Goal: Task Accomplishment & Management: Complete application form

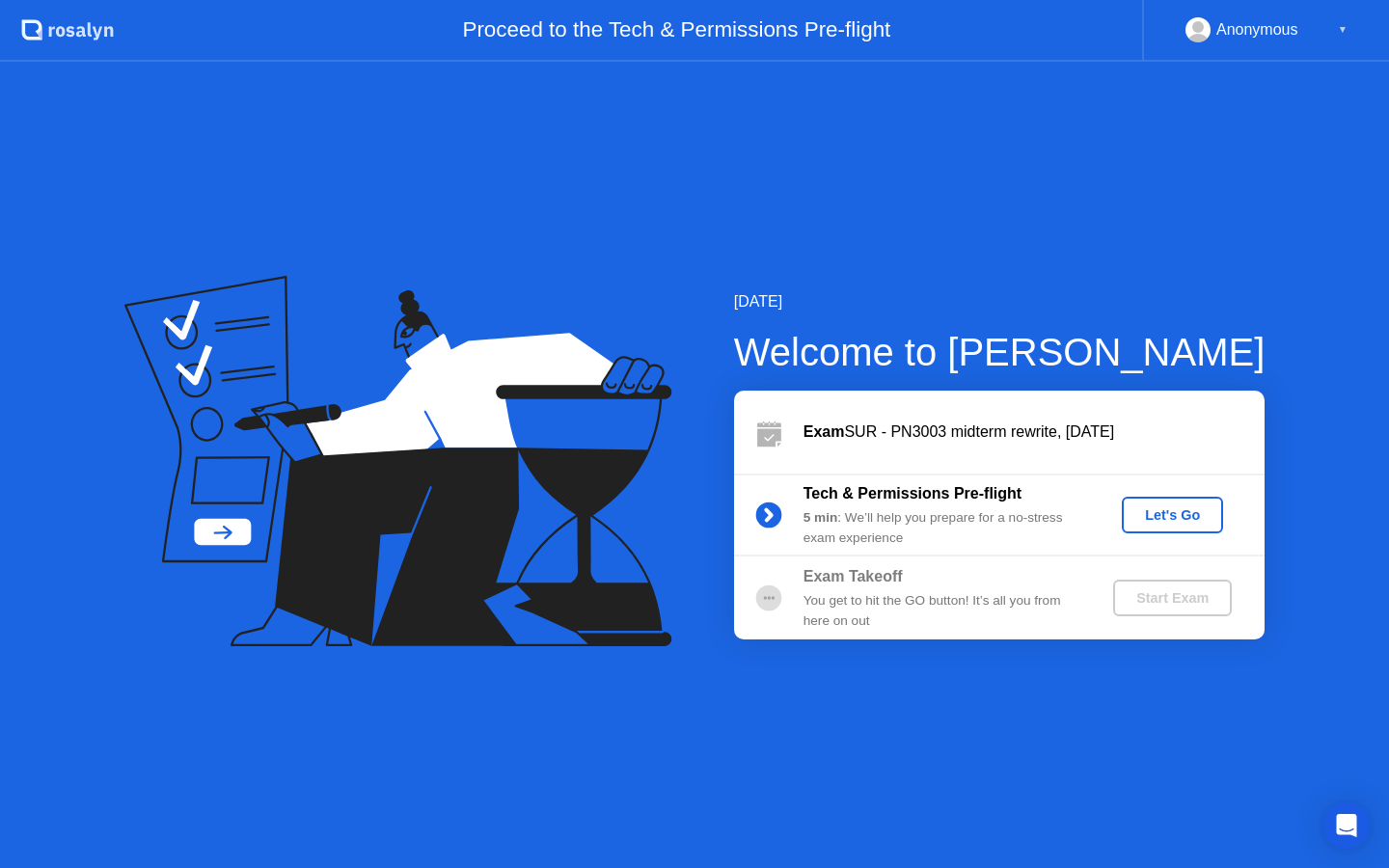
click at [1160, 523] on div "Let's Go" at bounding box center [1172, 515] width 86 height 16
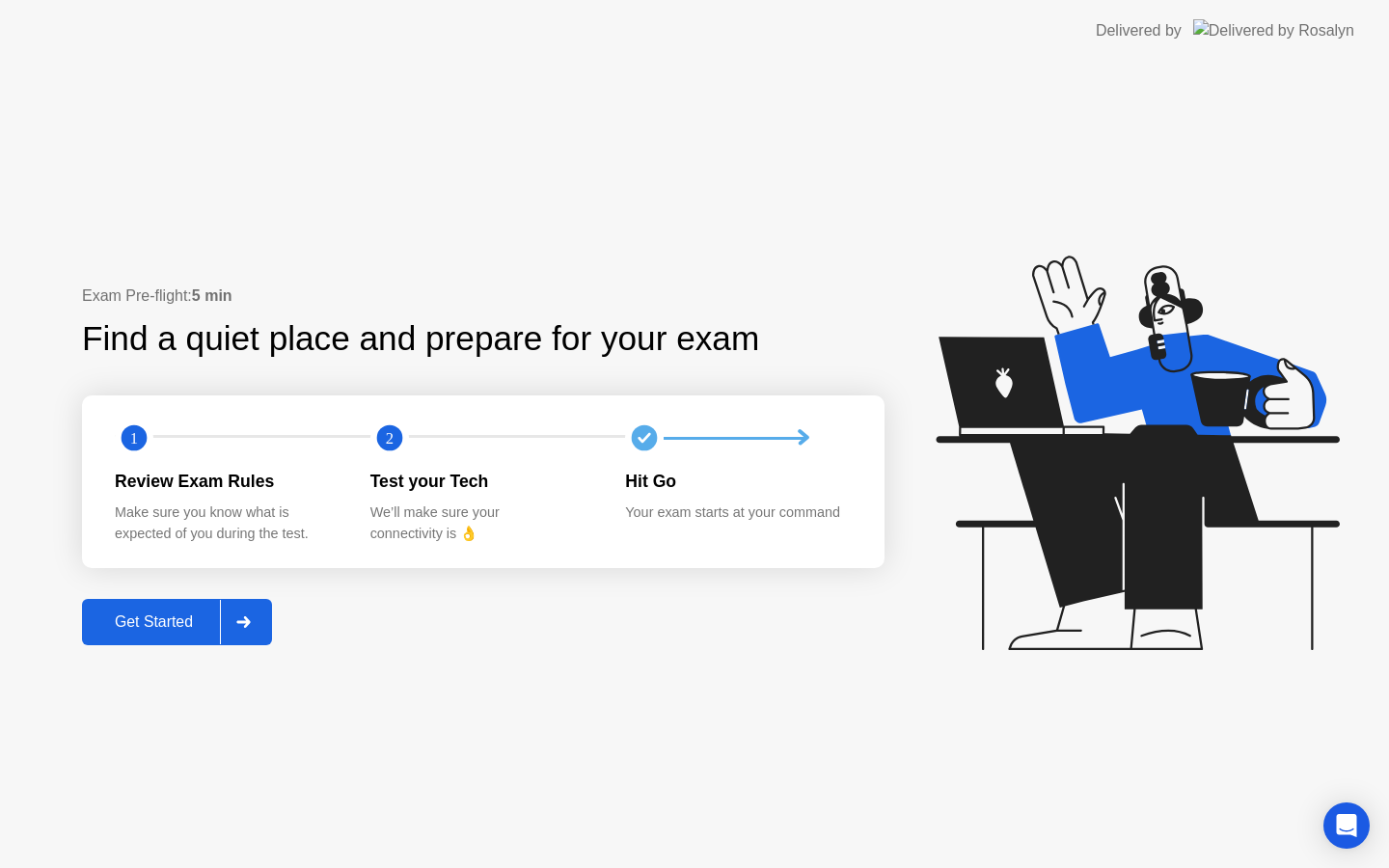
click at [146, 624] on div "Get Started" at bounding box center [153, 622] width 132 height 18
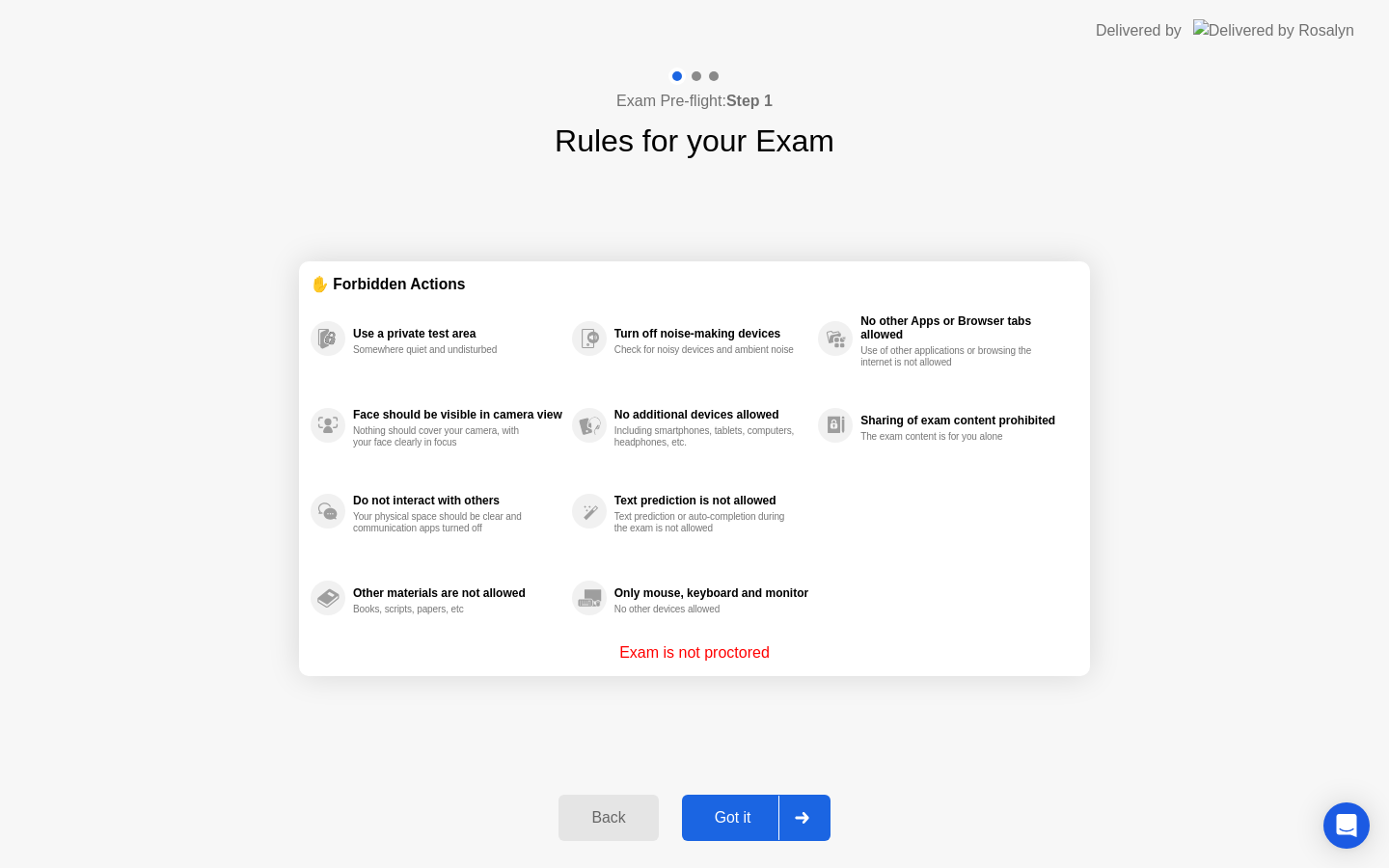
click at [742, 821] on div "Got it" at bounding box center [733, 818] width 90 height 18
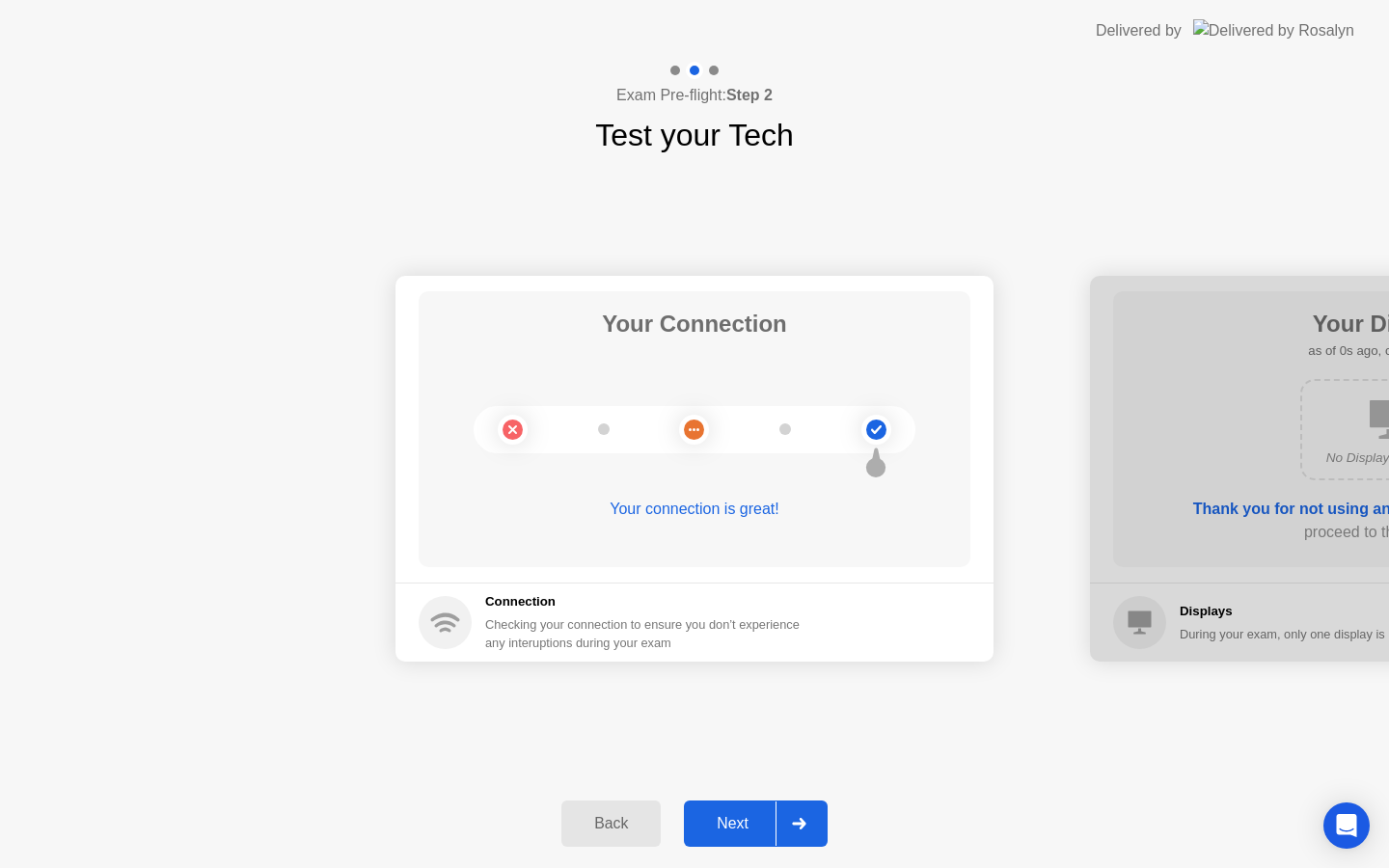
click at [742, 821] on div "Next" at bounding box center [732, 824] width 86 height 18
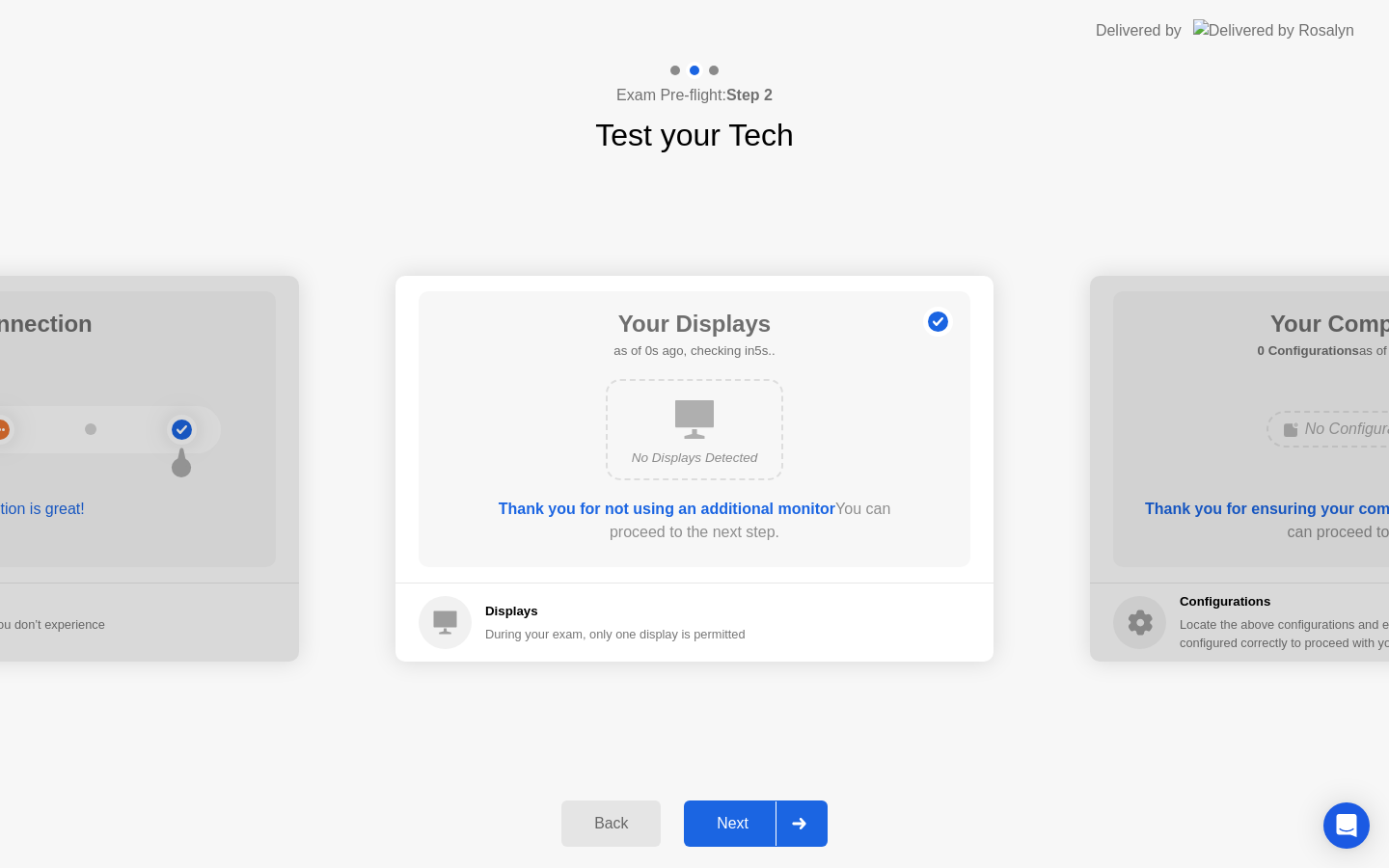
click at [742, 821] on div "Next" at bounding box center [732, 824] width 86 height 18
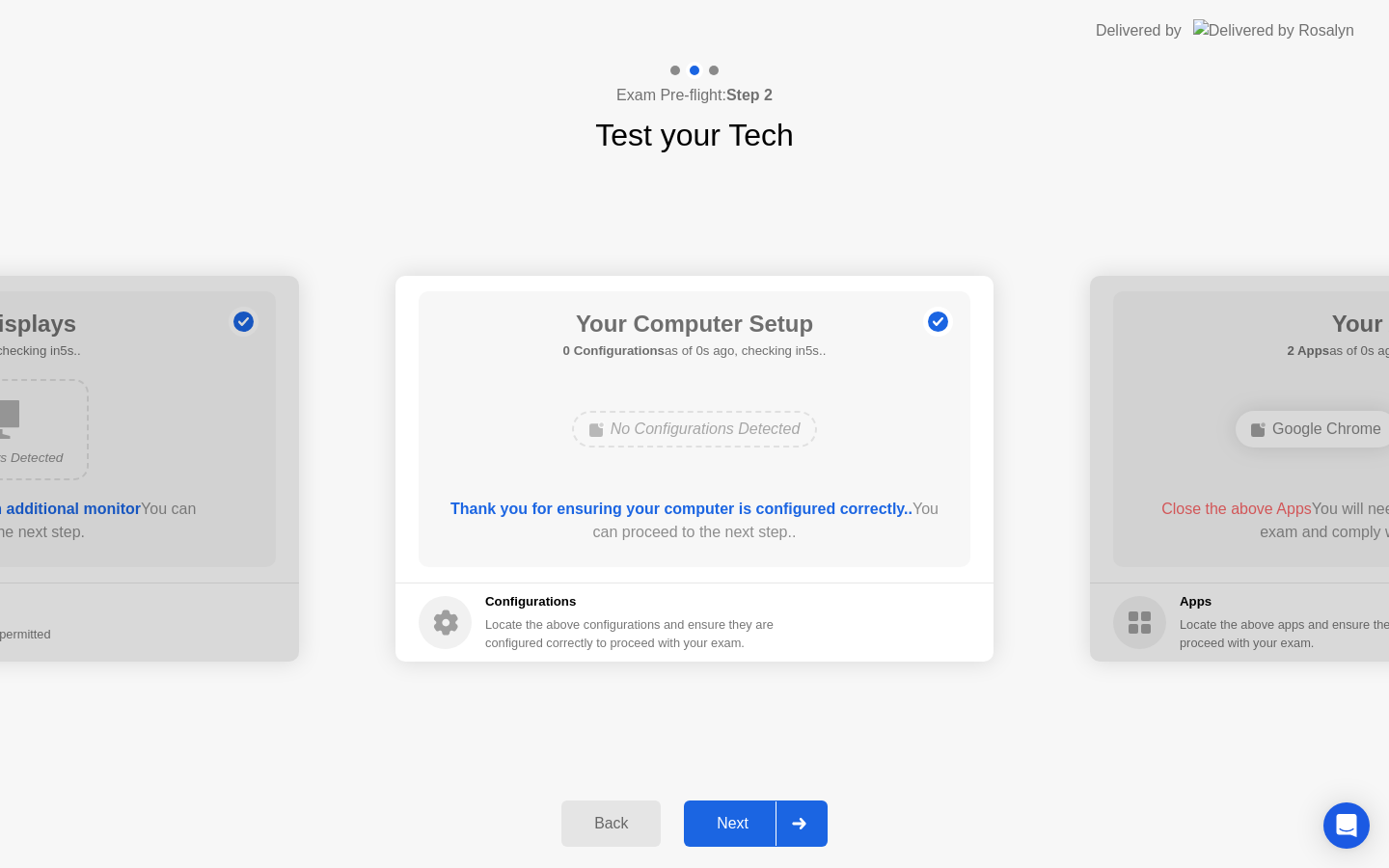
click at [742, 821] on div "Next" at bounding box center [732, 824] width 86 height 18
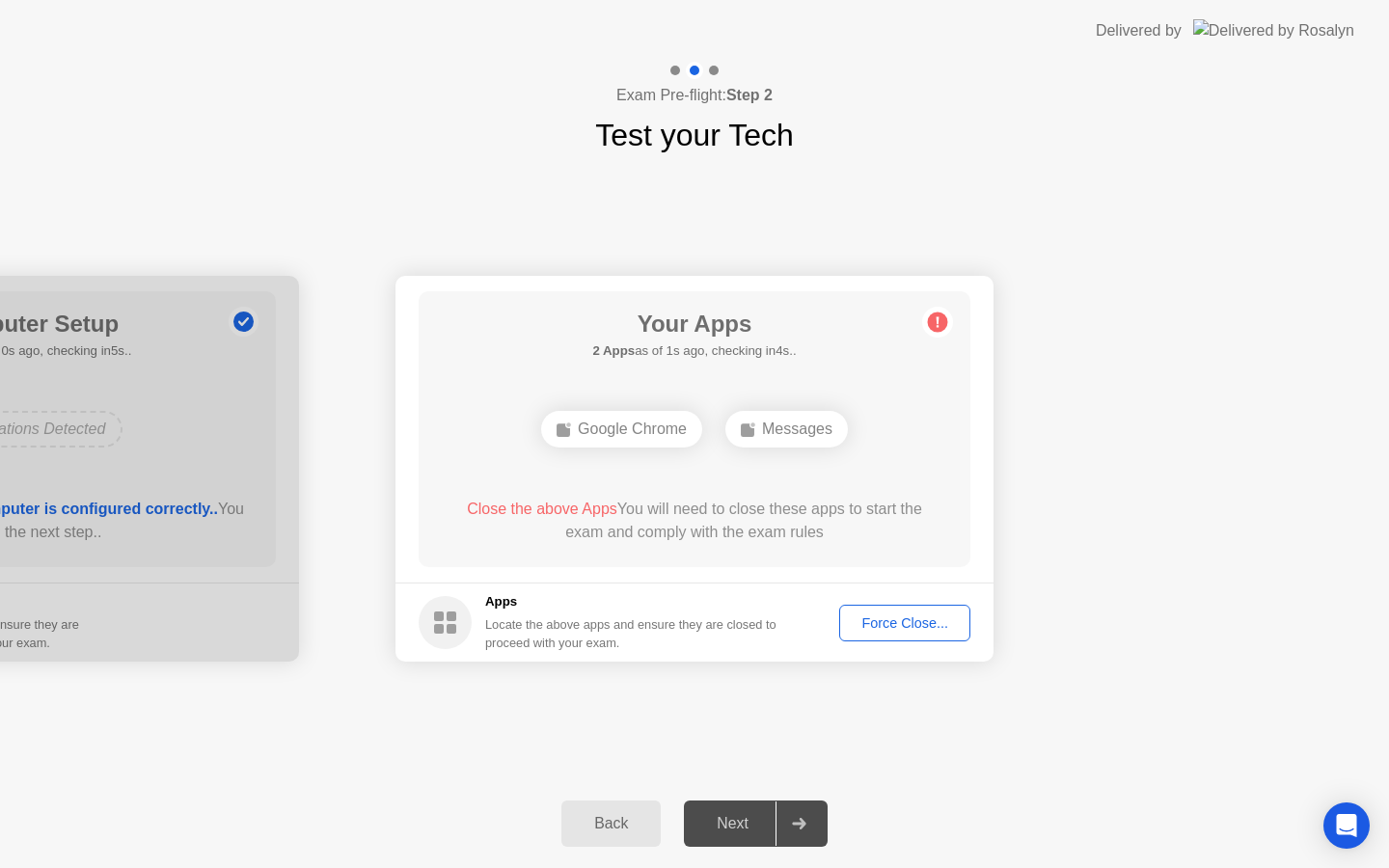
click at [884, 622] on div "Force Close..." at bounding box center [905, 623] width 118 height 16
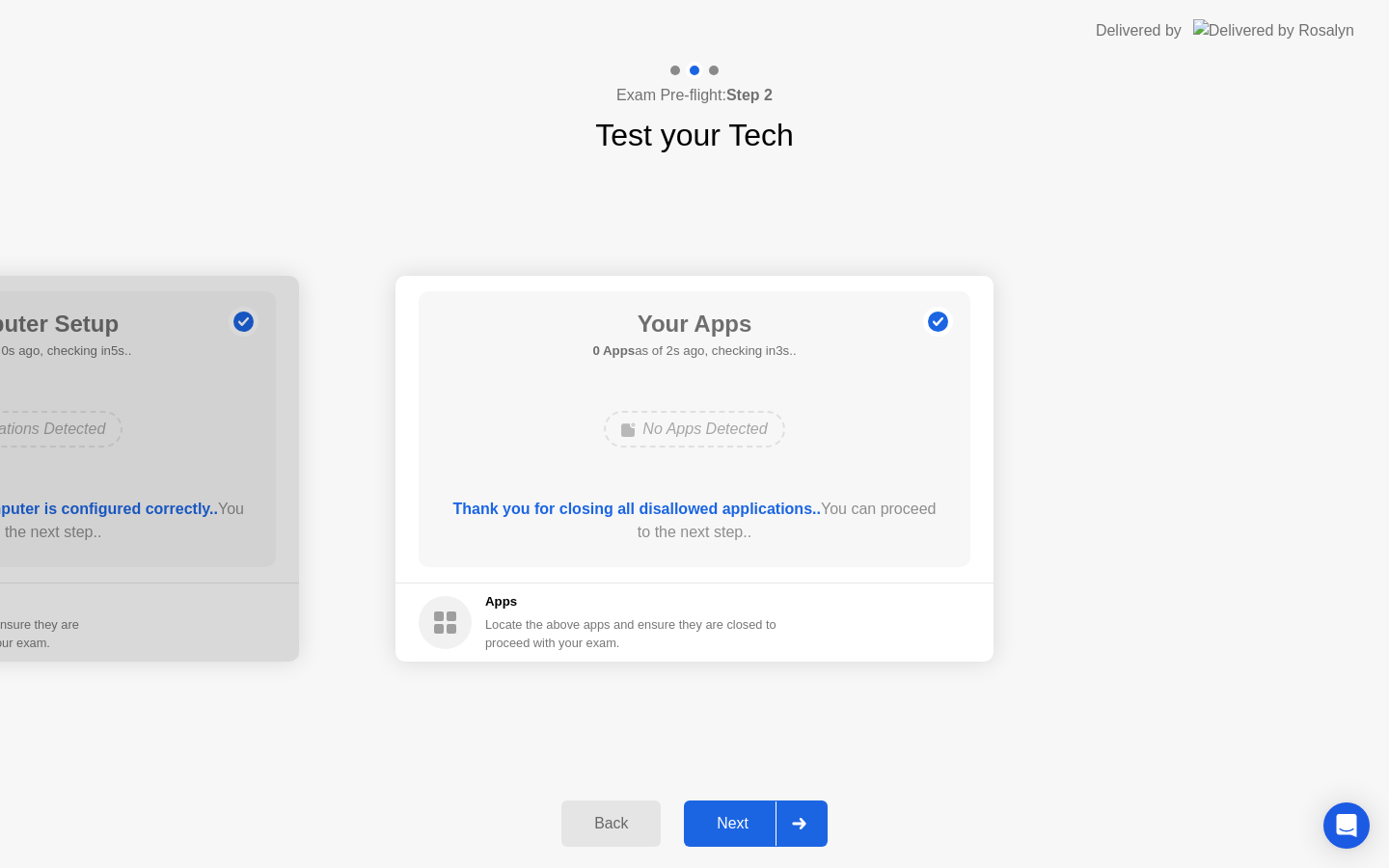
click at [733, 832] on div "Next" at bounding box center [732, 824] width 86 height 18
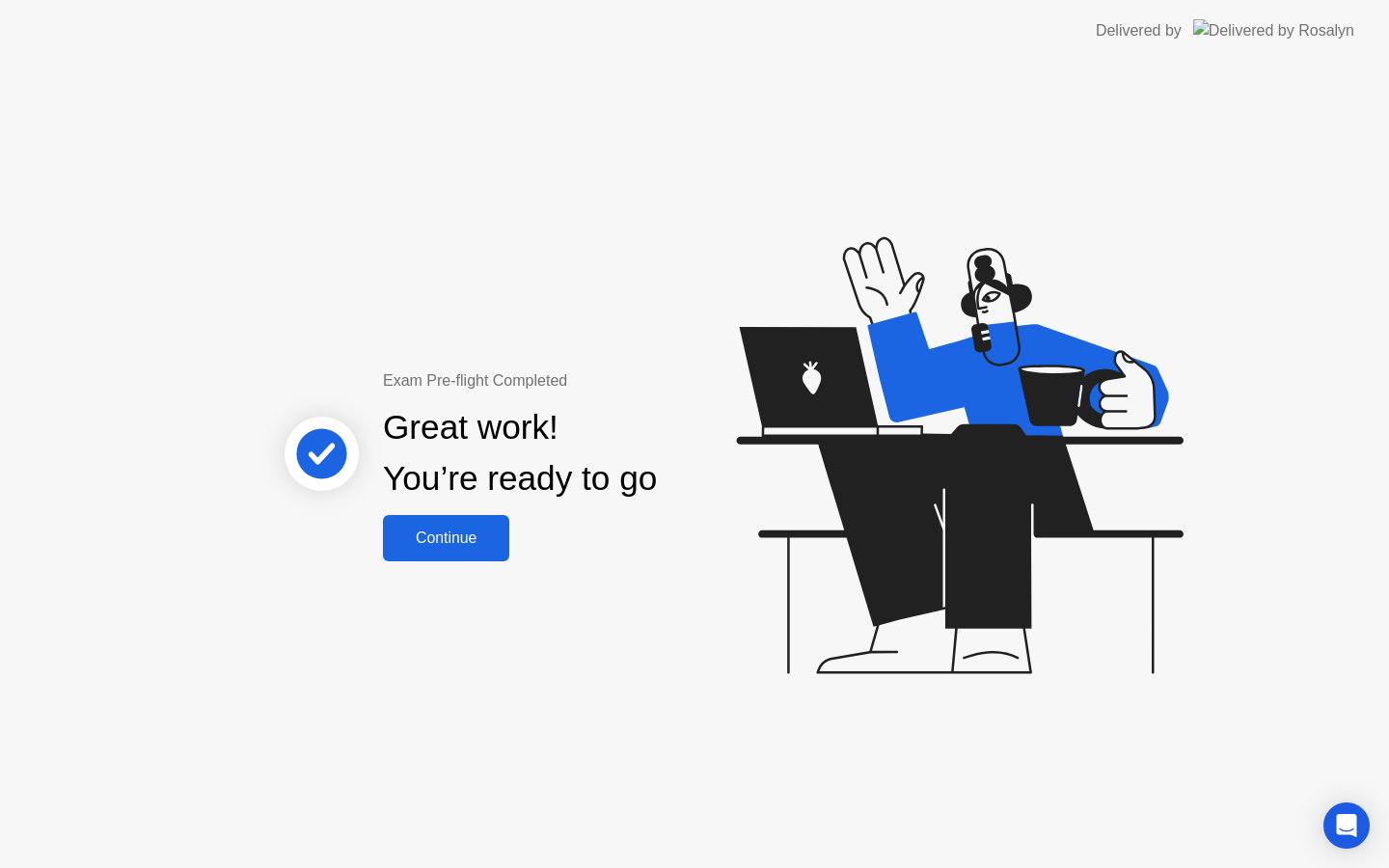
click at [493, 543] on div "Continue" at bounding box center [446, 539] width 115 height 18
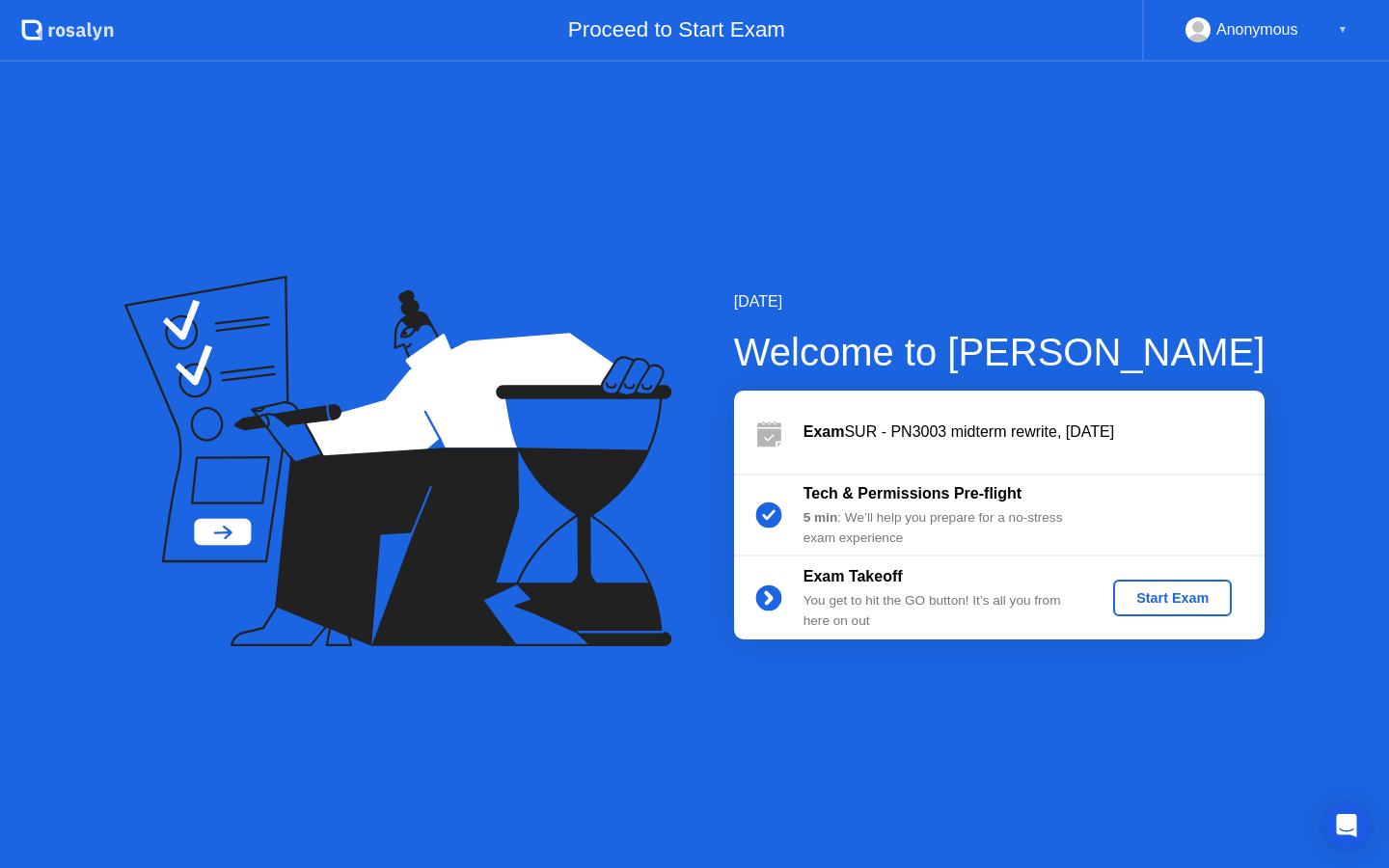
click at [1172, 596] on div "Start Exam" at bounding box center [1172, 599] width 103 height 16
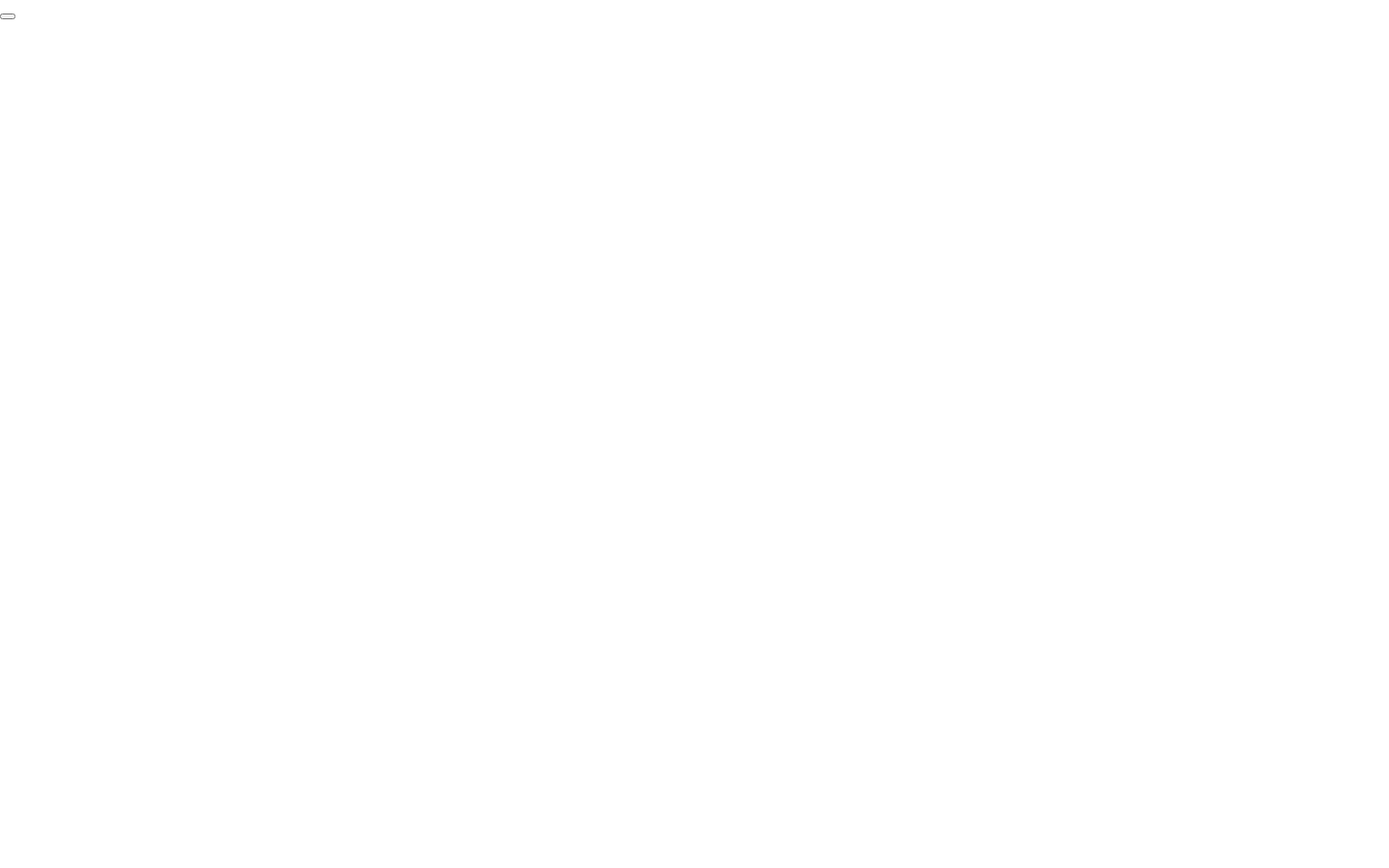
click div "End Proctoring Session"
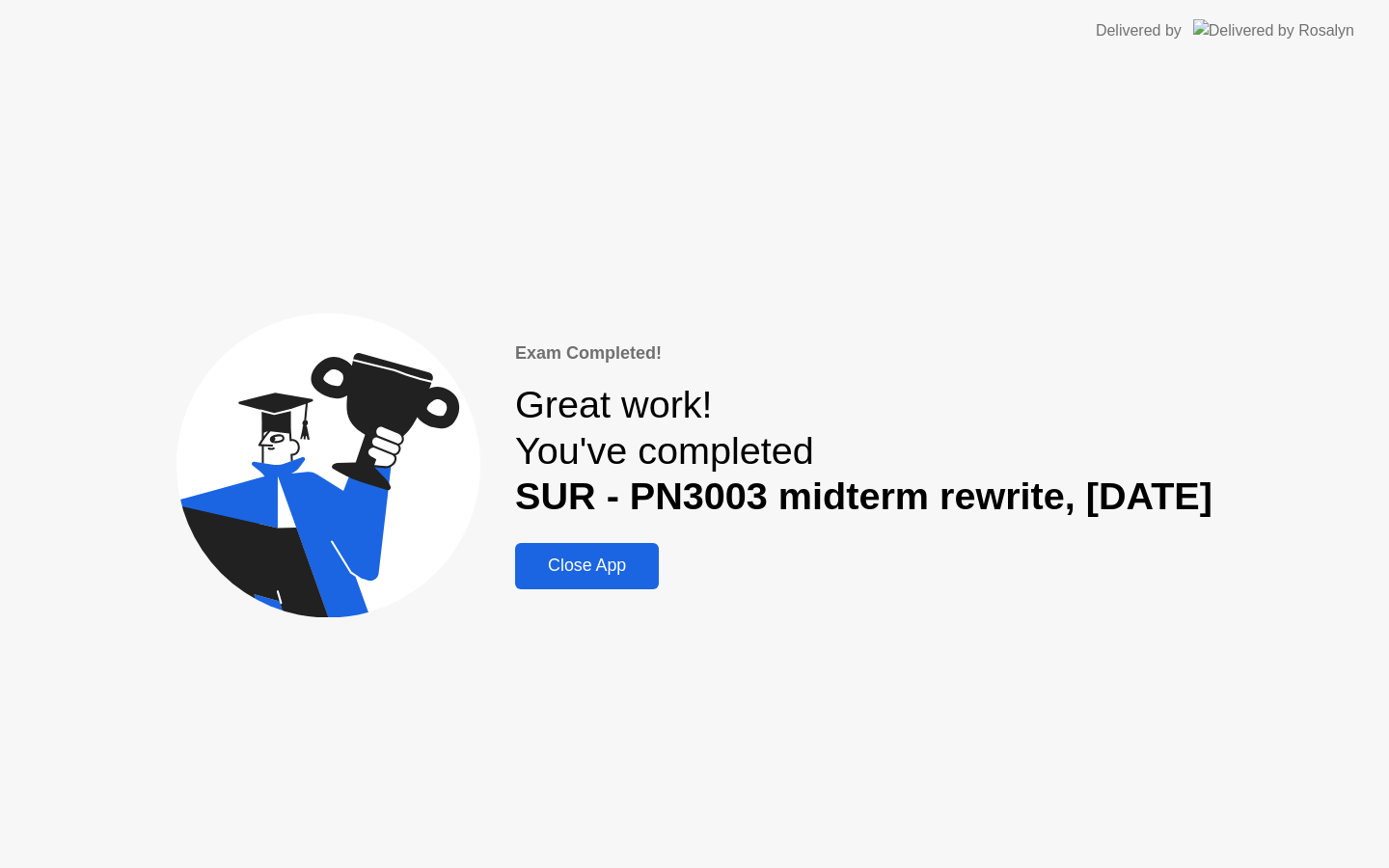
click at [569, 571] on div "Close App" at bounding box center [587, 565] width 132 height 21
